Goal: Transaction & Acquisition: Purchase product/service

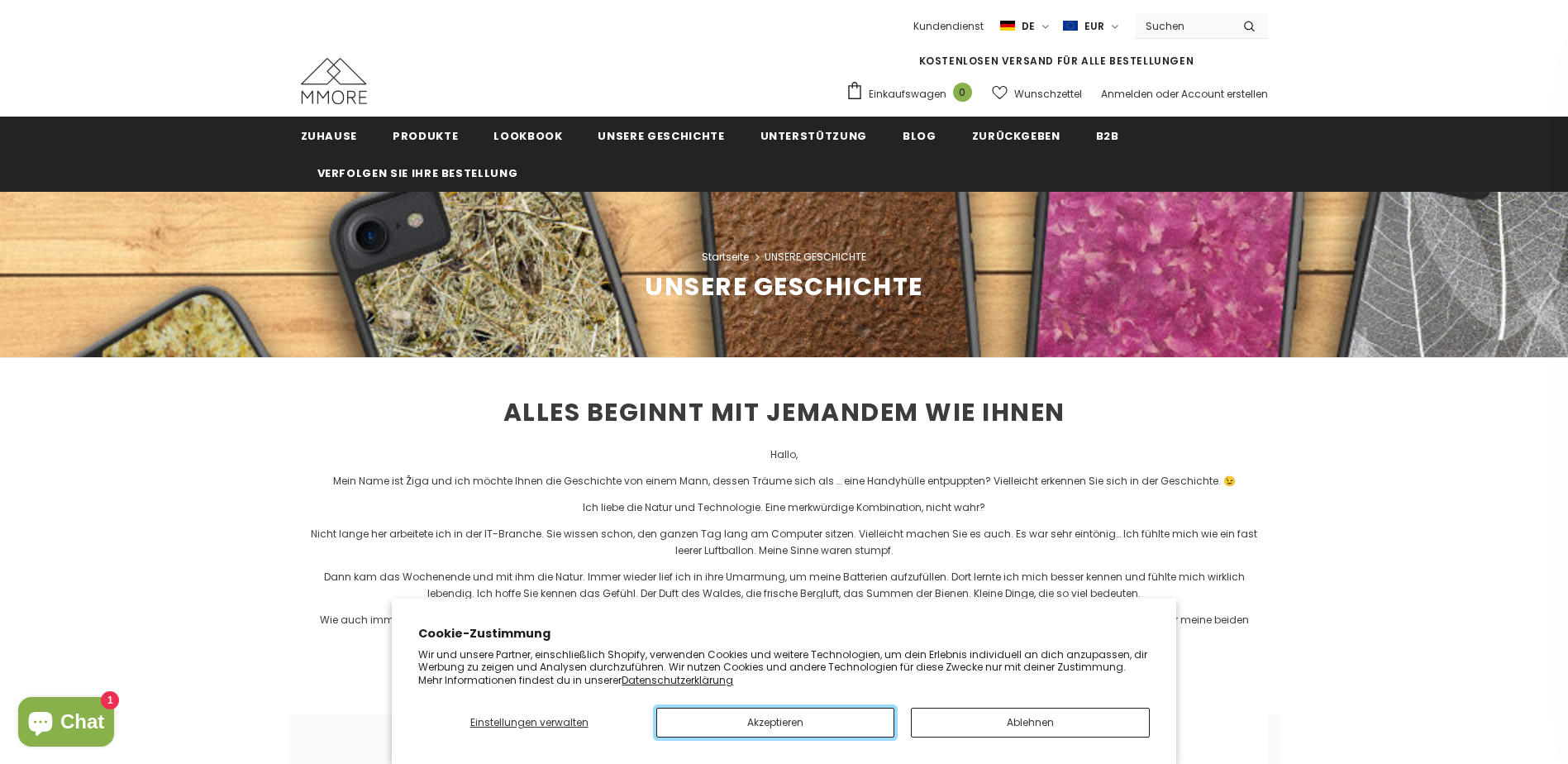
click at [796, 722] on button "Akzeptieren" at bounding box center [775, 723] width 238 height 30
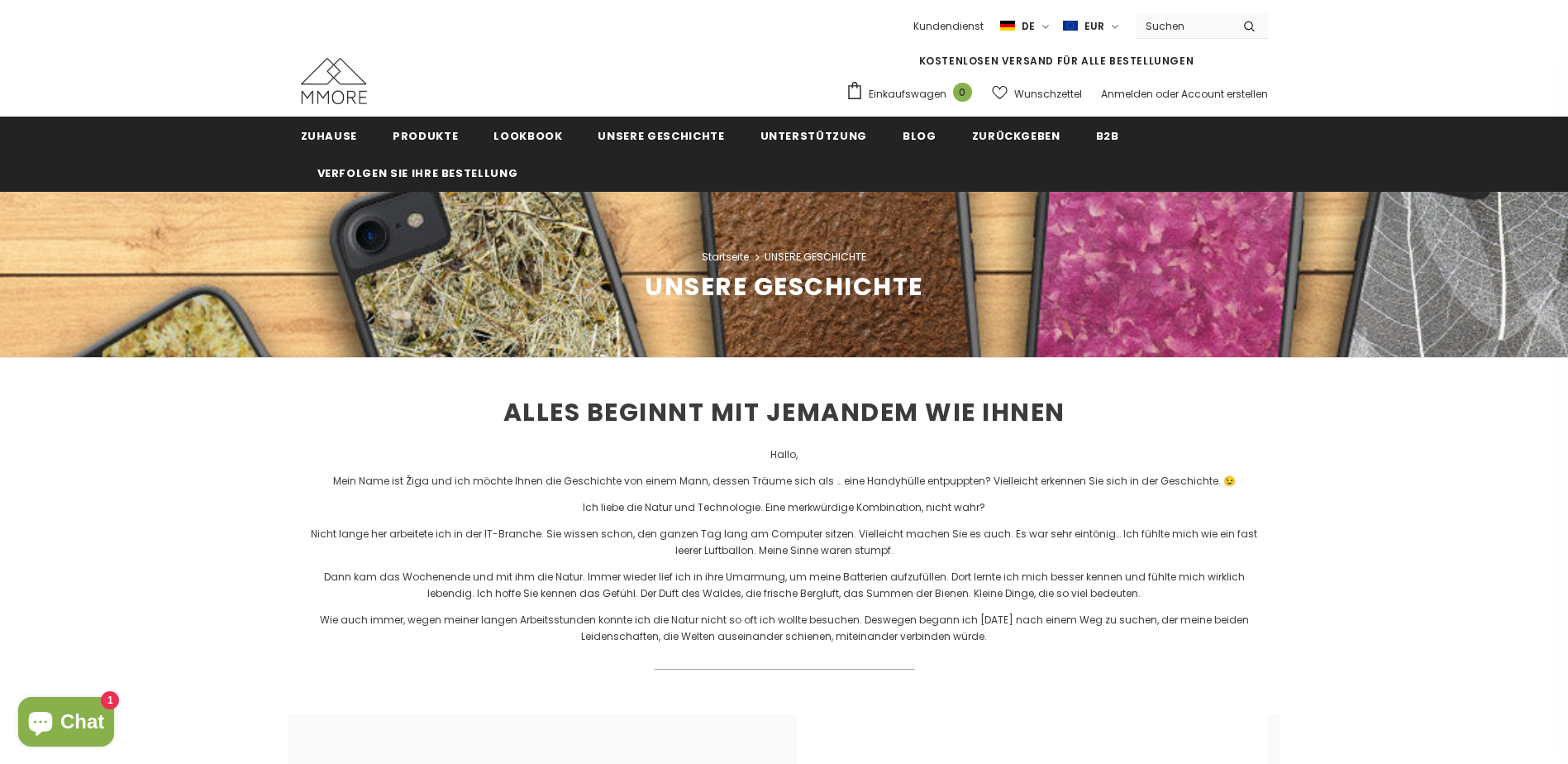
click at [1155, 28] on input "Search Site" at bounding box center [1183, 26] width 95 height 24
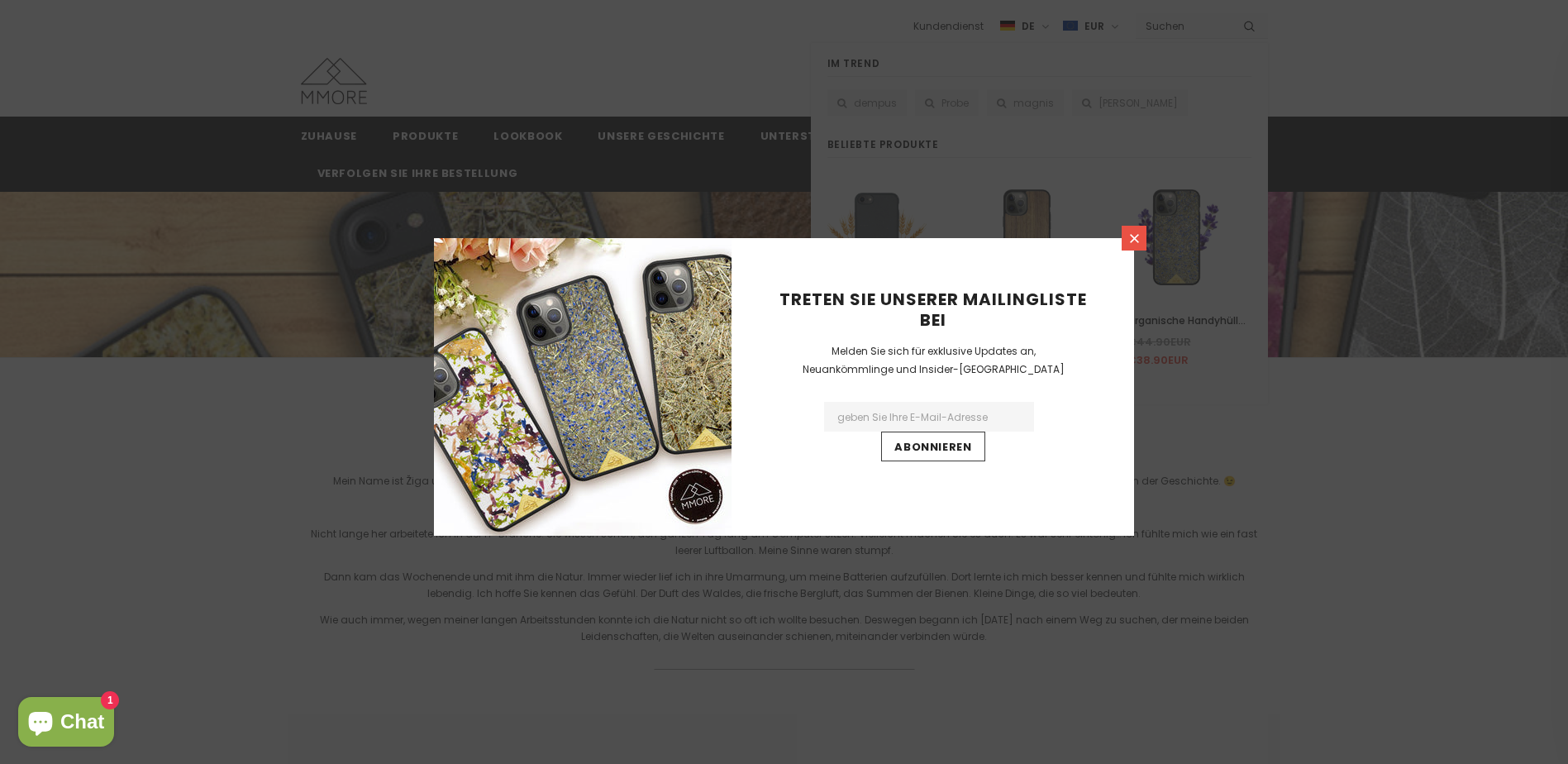
click at [1140, 237] on icon at bounding box center [1135, 239] width 14 height 14
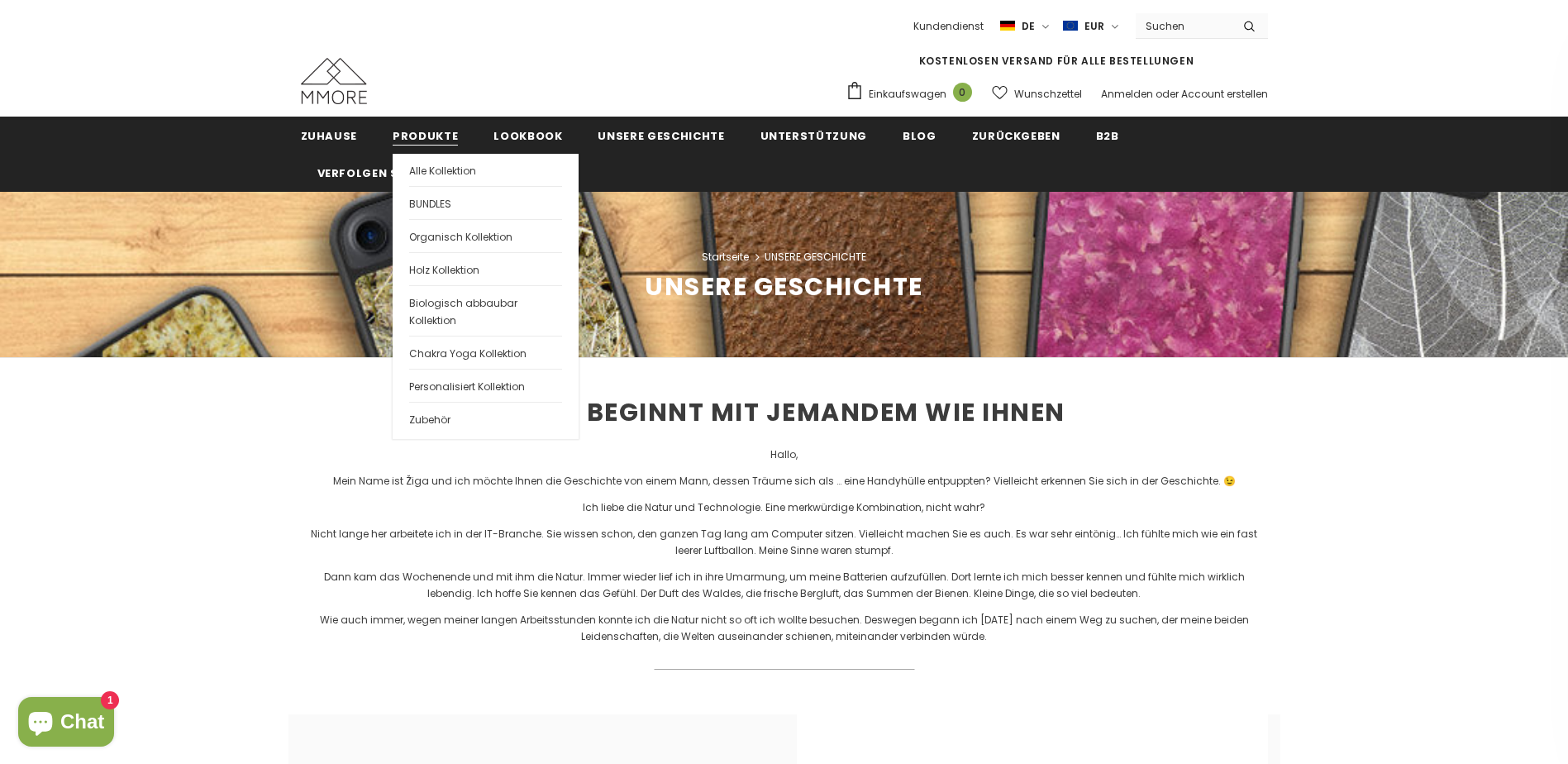
click at [411, 133] on span "Produkte" at bounding box center [425, 136] width 65 height 16
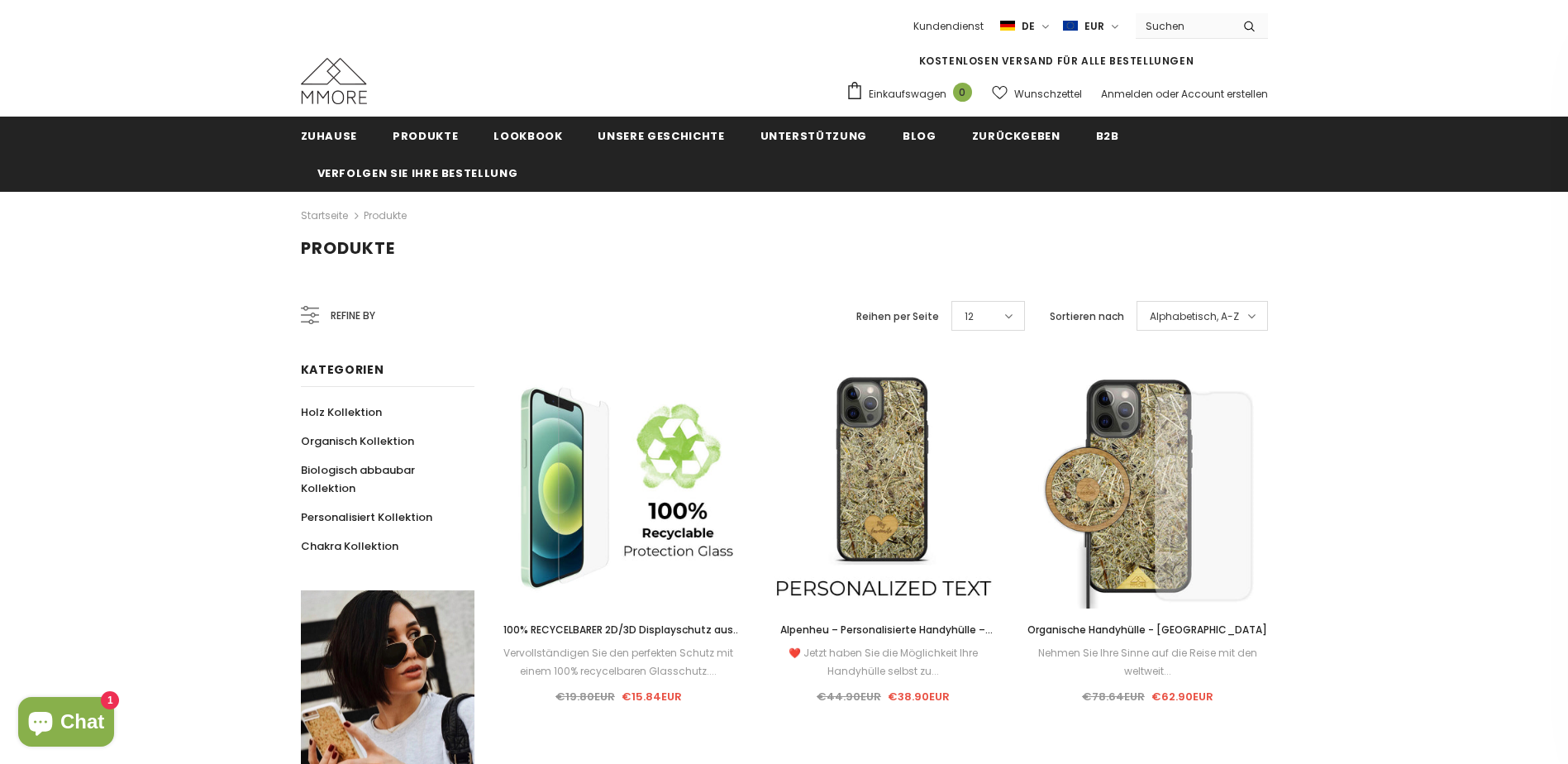
click at [1154, 32] on input "Search Site" at bounding box center [1183, 26] width 95 height 24
type input "Motorola g 55"
click at [1232, 13] on button "submit" at bounding box center [1250, 25] width 37 height 25
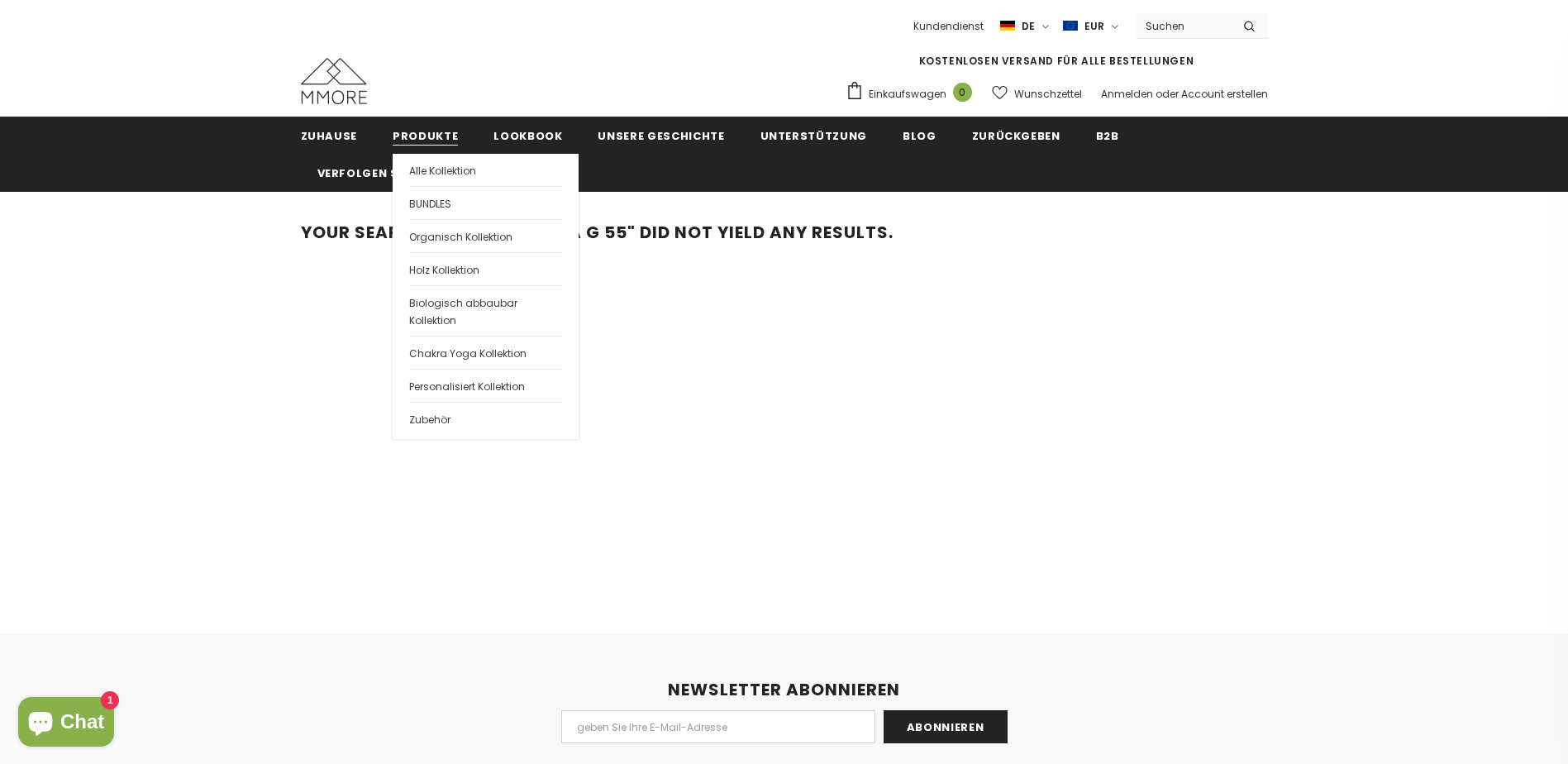
click at [407, 131] on span "Produkte" at bounding box center [425, 136] width 65 height 16
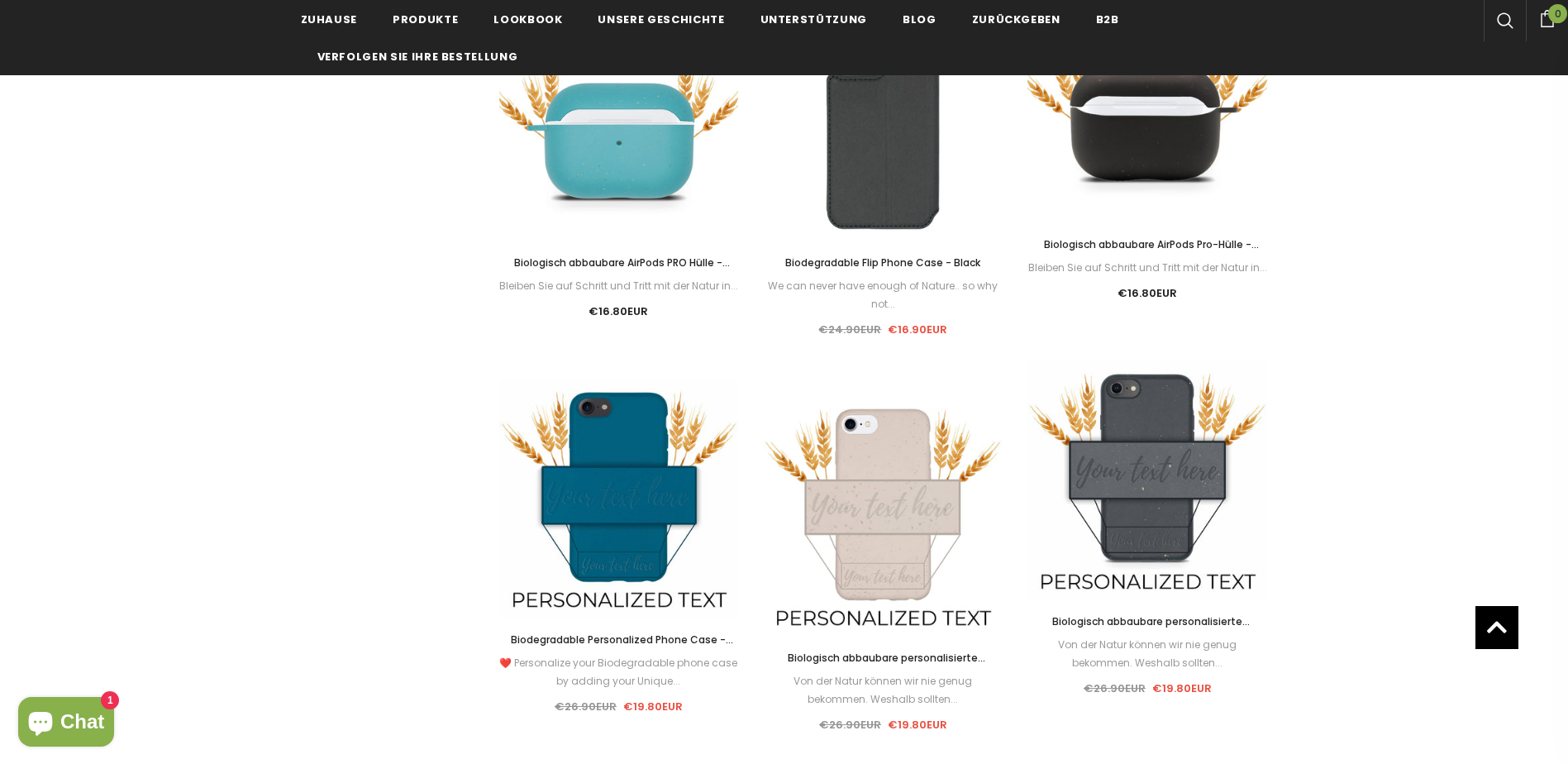
scroll to position [1489, 0]
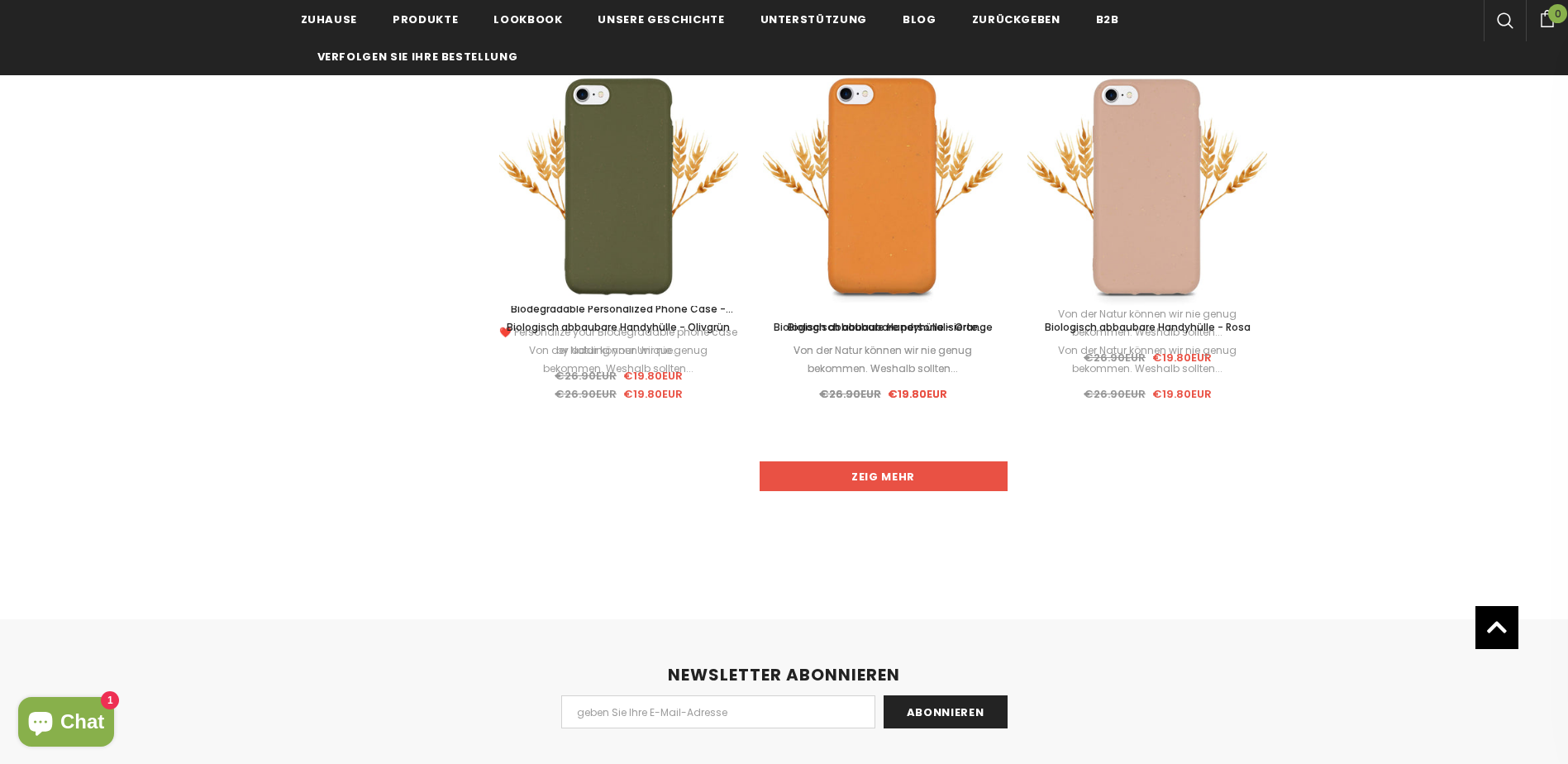
click at [909, 487] on link "Zeig mehr" at bounding box center [883, 477] width 248 height 30
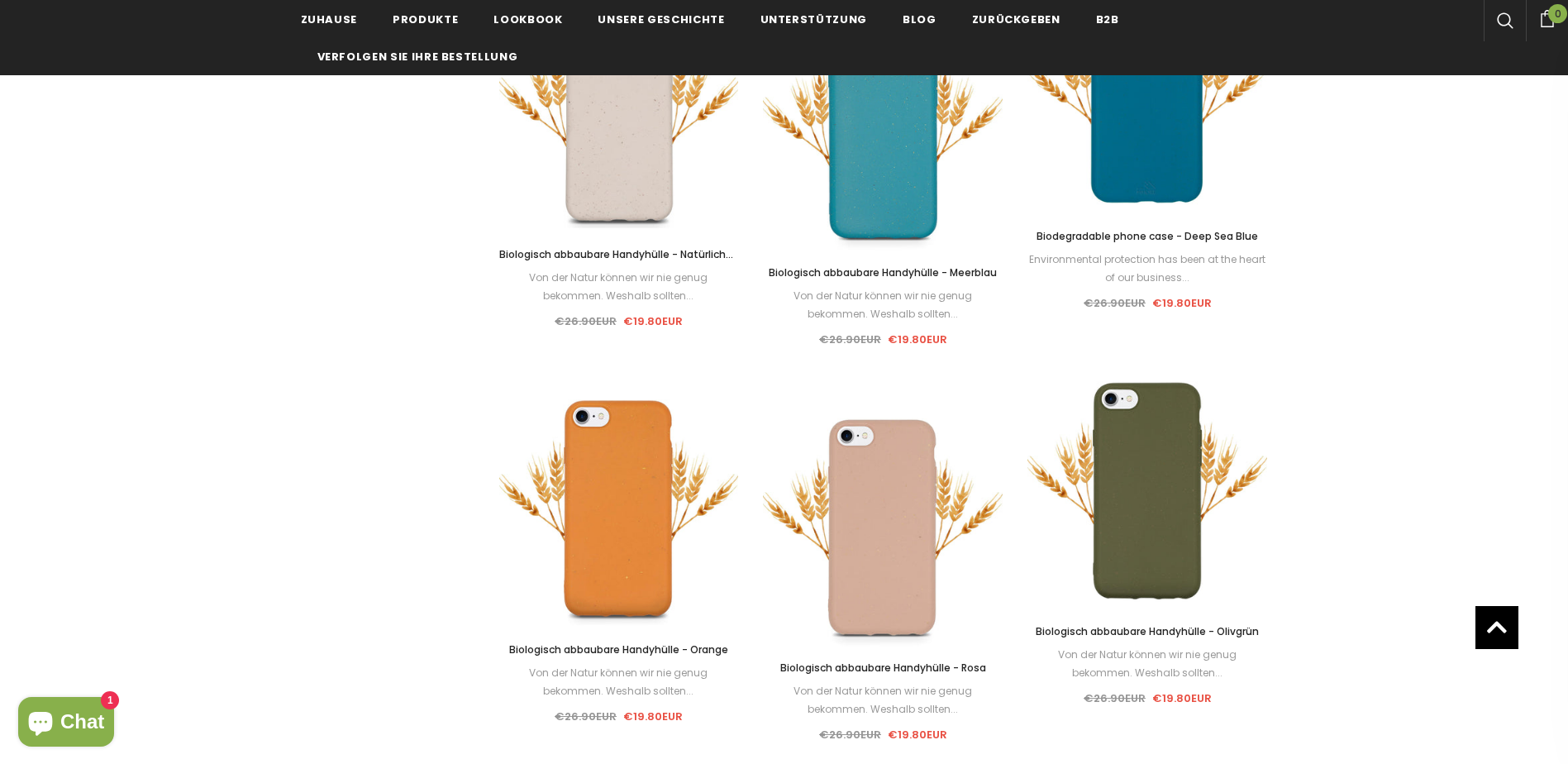
scroll to position [2805, 0]
